Goal: Task Accomplishment & Management: Use online tool/utility

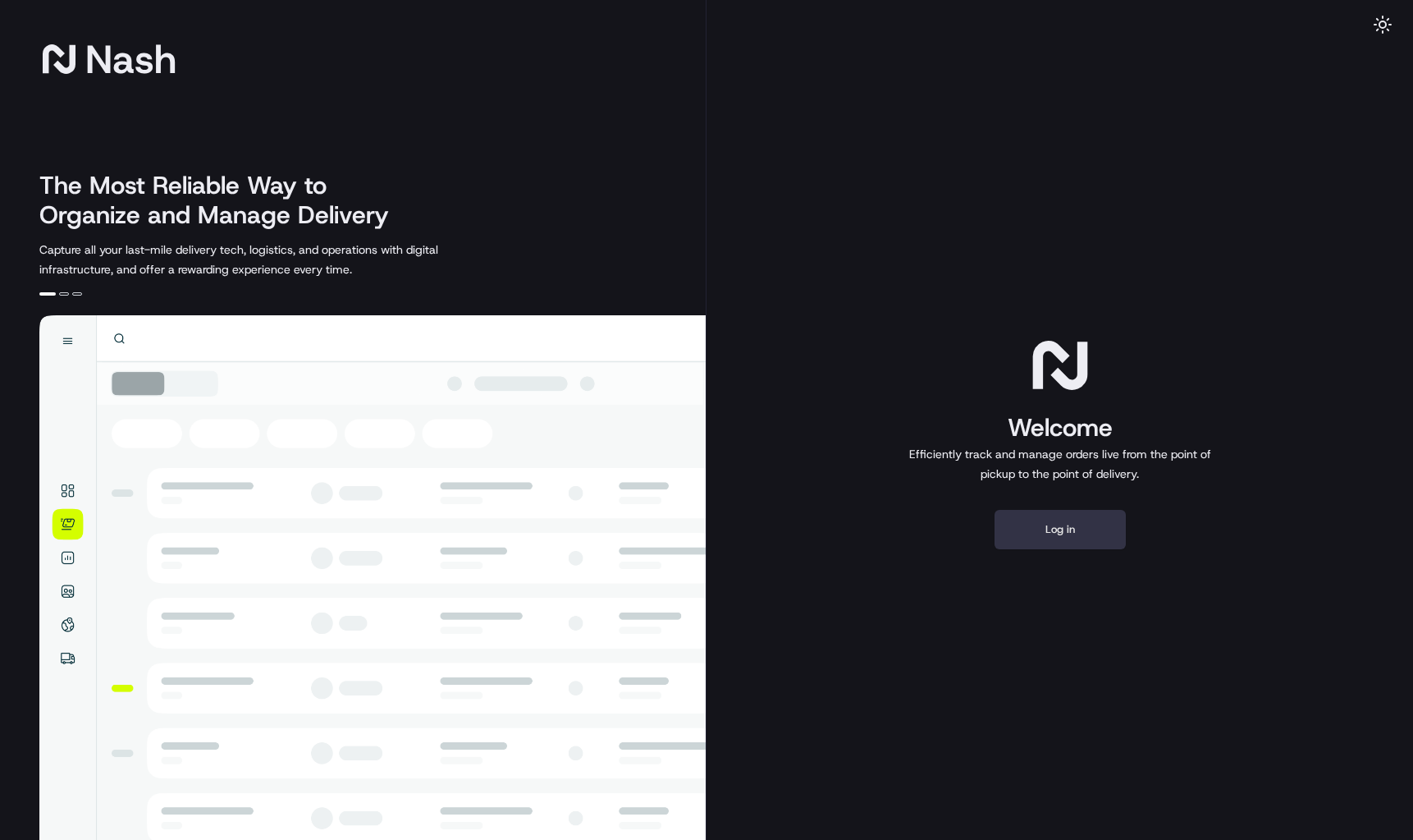
click at [1053, 519] on button "Log in" at bounding box center [1060, 529] width 132 height 40
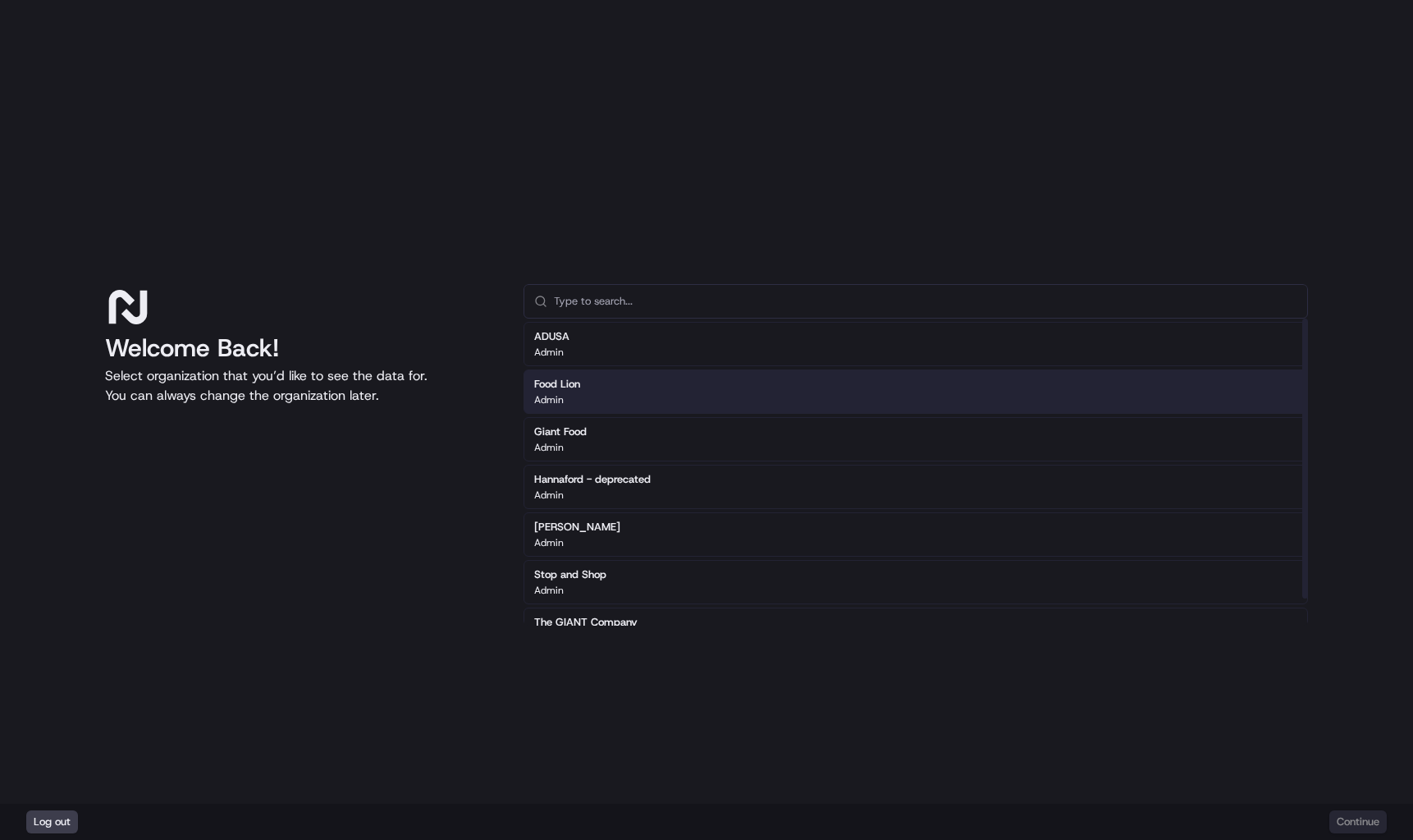
click at [595, 376] on div "Food Lion Admin" at bounding box center [915, 391] width 785 height 45
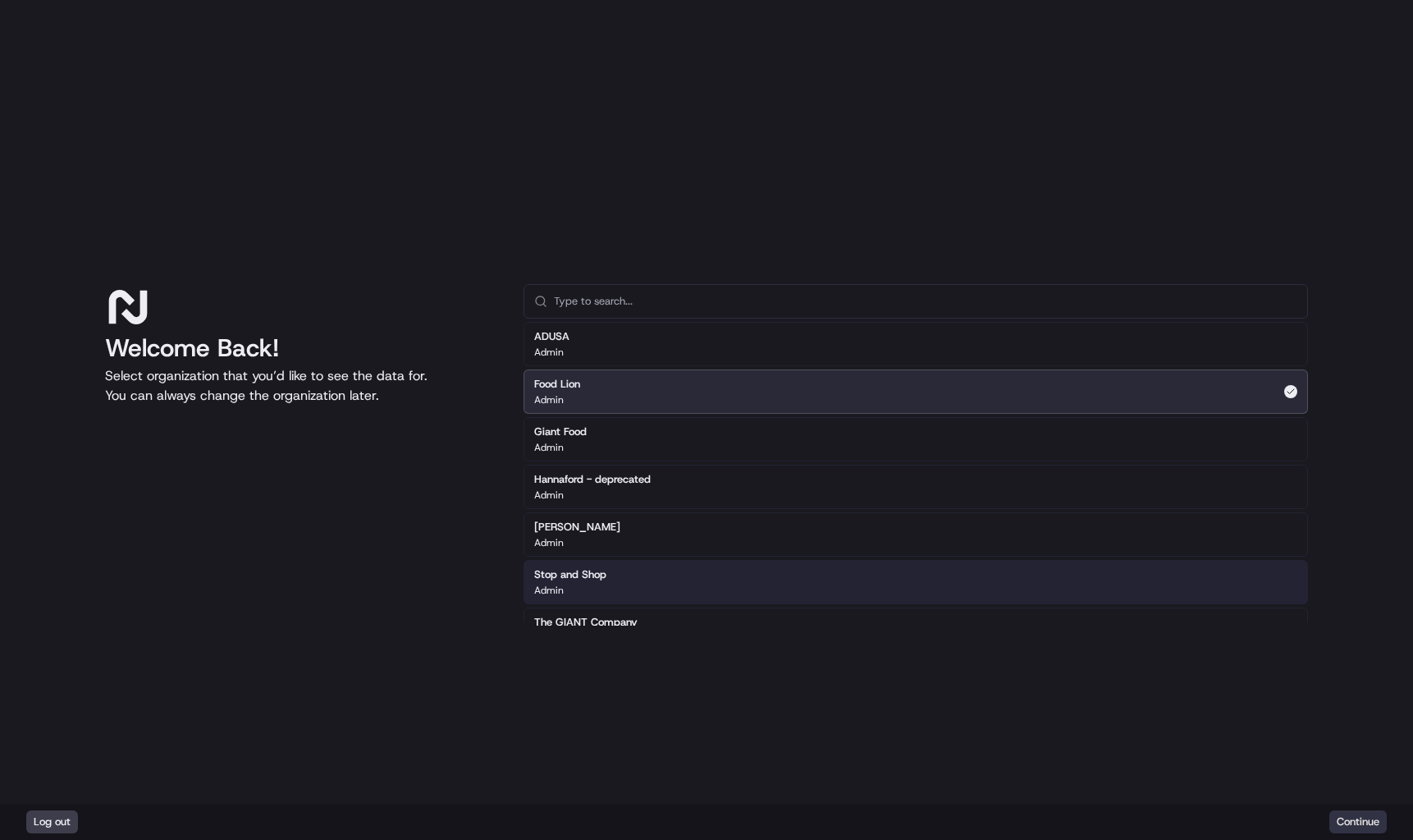
click at [1361, 816] on button "Continue" at bounding box center [1359, 821] width 57 height 23
